Goal: Task Accomplishment & Management: Use online tool/utility

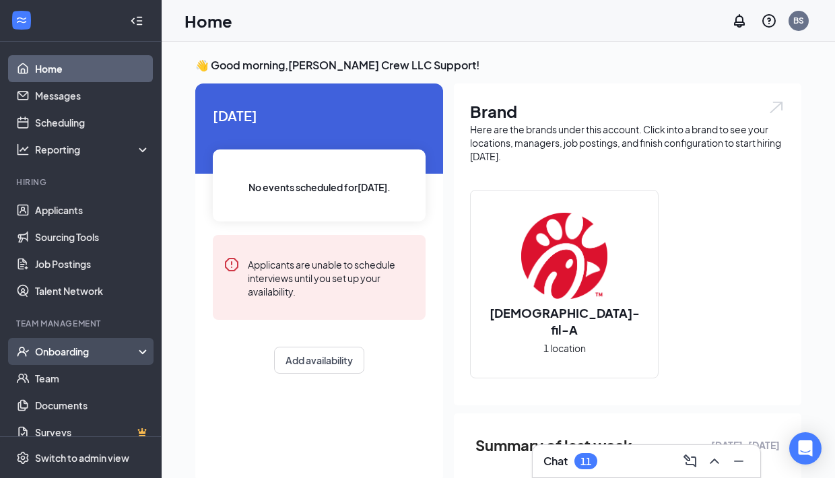
click at [141, 355] on div "Onboarding" at bounding box center [81, 351] width 162 height 27
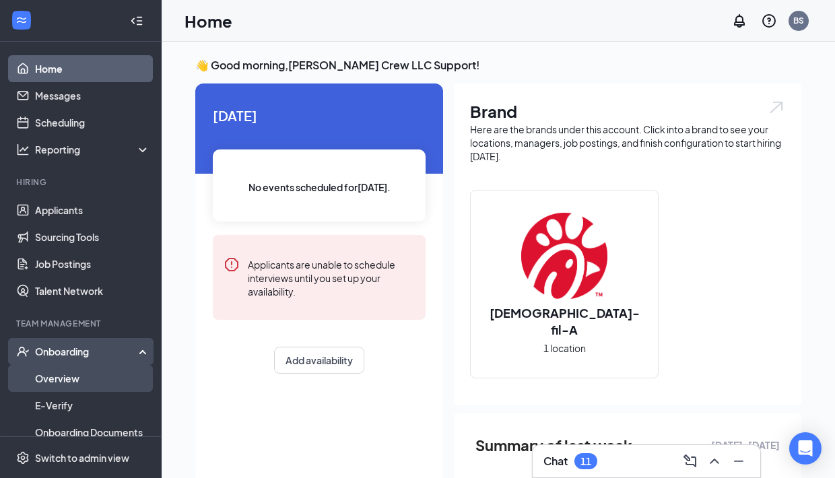
click at [129, 374] on link "Overview" at bounding box center [92, 378] width 115 height 27
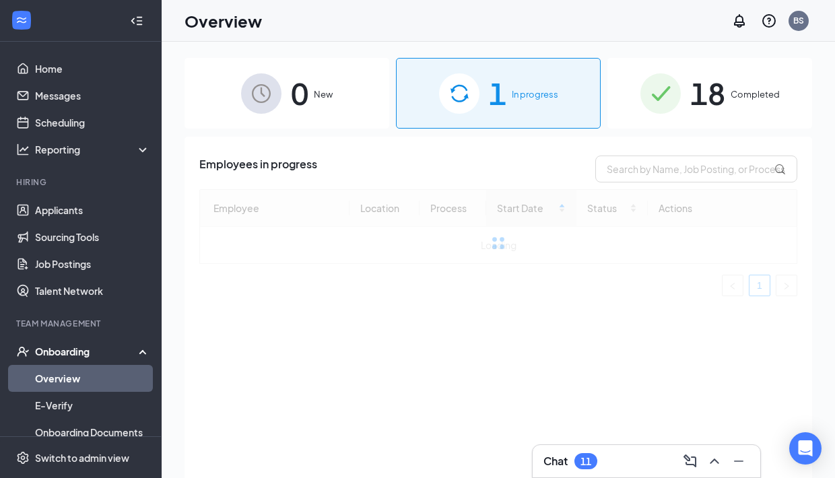
click at [518, 98] on span "In progress" at bounding box center [535, 94] width 46 height 13
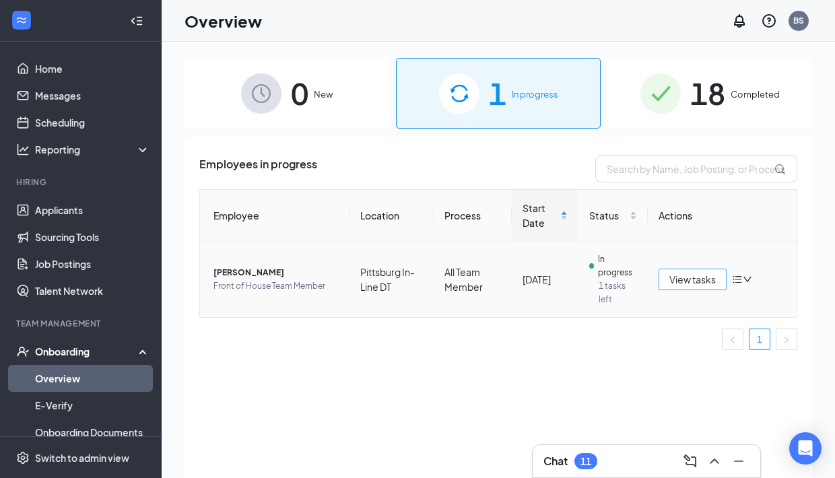
click at [697, 282] on span "View tasks" at bounding box center [692, 279] width 46 height 15
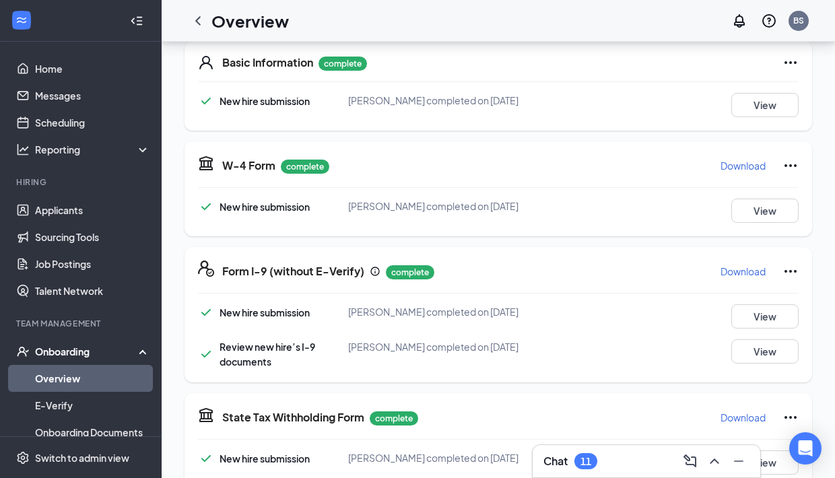
scroll to position [810, 0]
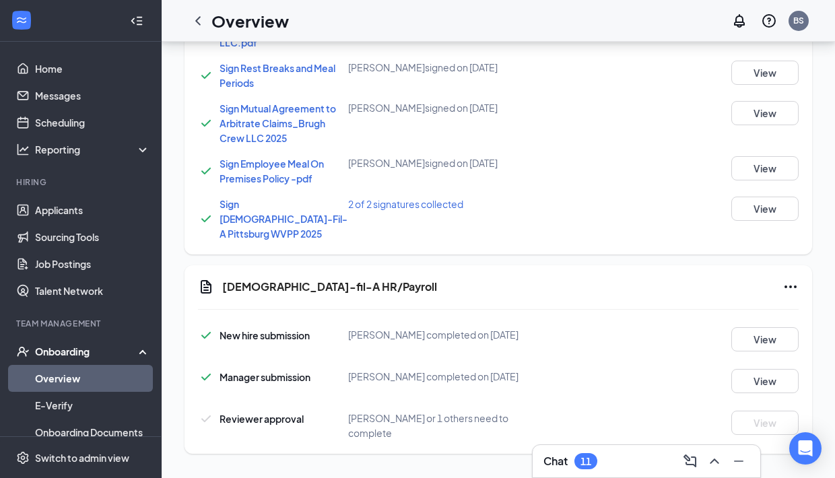
click at [786, 281] on icon "Ellipses" at bounding box center [790, 287] width 16 height 16
